Goal: Task Accomplishment & Management: Manage account settings

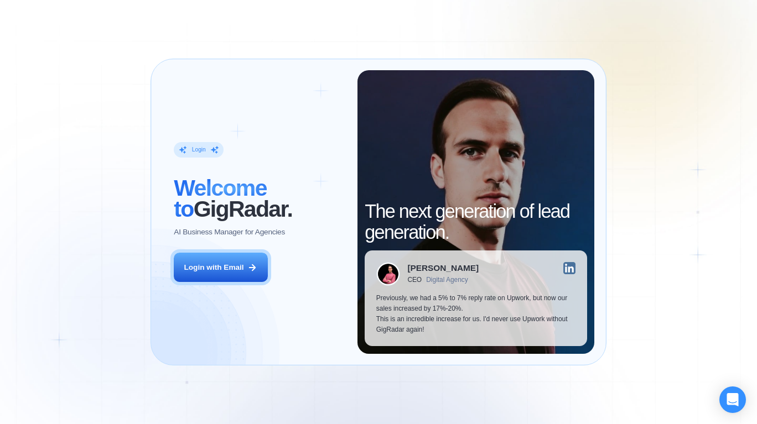
click at [250, 266] on icon at bounding box center [252, 268] width 10 height 10
click at [236, 271] on div "Login with Email" at bounding box center [214, 268] width 60 height 11
click at [236, 269] on div "Login with Email" at bounding box center [214, 268] width 60 height 11
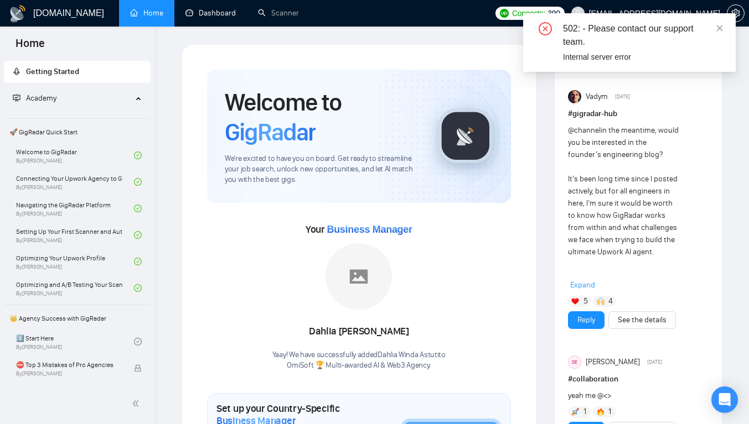
click at [195, 18] on link "Dashboard" at bounding box center [210, 12] width 50 height 9
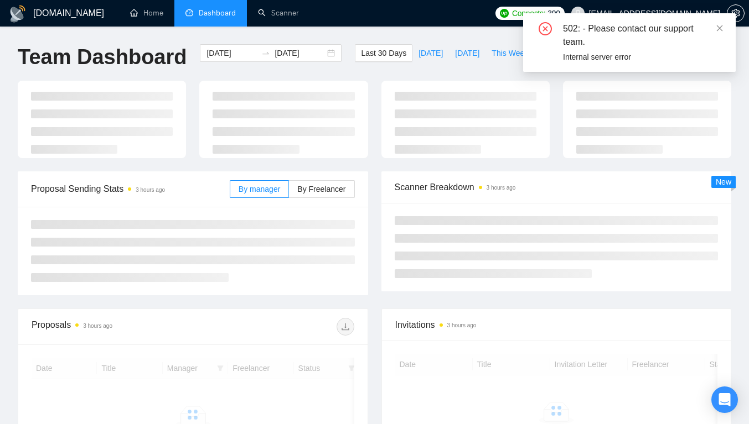
click at [719, 28] on icon "close" at bounding box center [720, 28] width 6 height 6
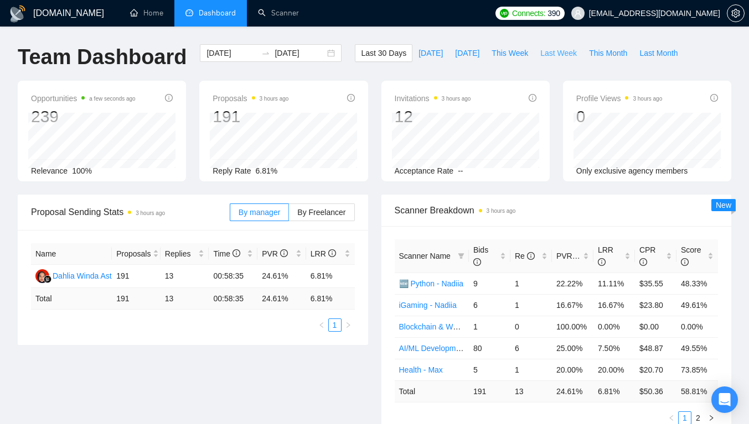
click at [546, 54] on span "Last Week" at bounding box center [558, 53] width 37 height 12
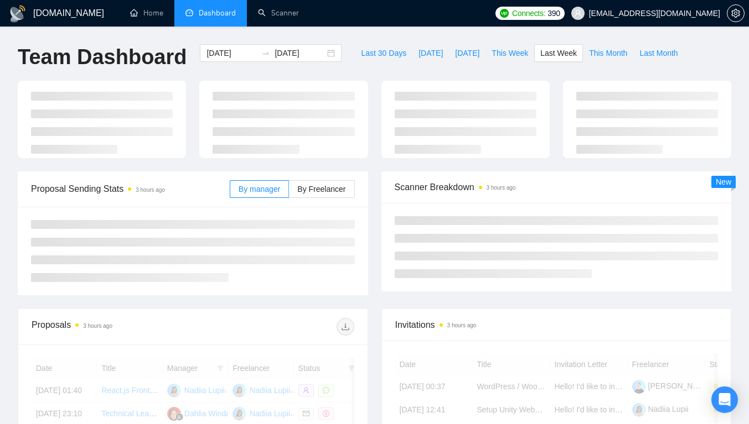
type input "2025-09-22"
type input "2025-09-28"
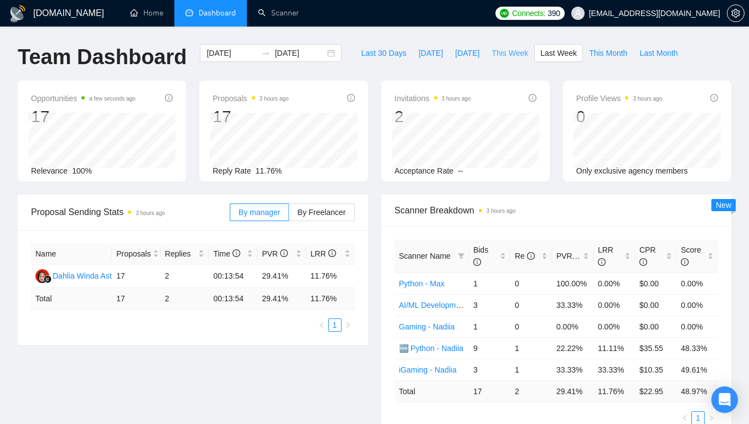
click at [495, 50] on span "This Week" at bounding box center [509, 53] width 37 height 12
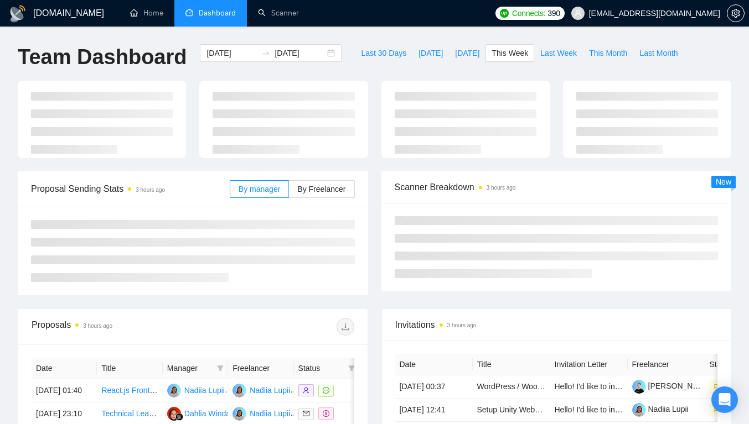
type input "2025-09-29"
type input "2025-10-05"
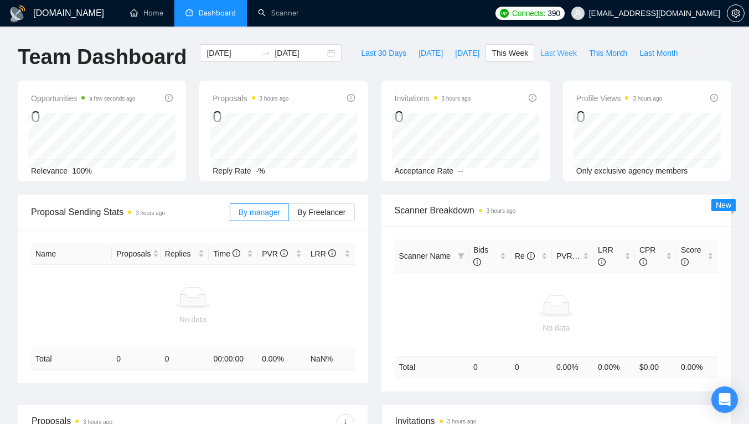
click at [540, 56] on span "Last Week" at bounding box center [558, 53] width 37 height 12
type input "2025-09-22"
type input "2025-09-28"
